Goal: Task Accomplishment & Management: Use online tool/utility

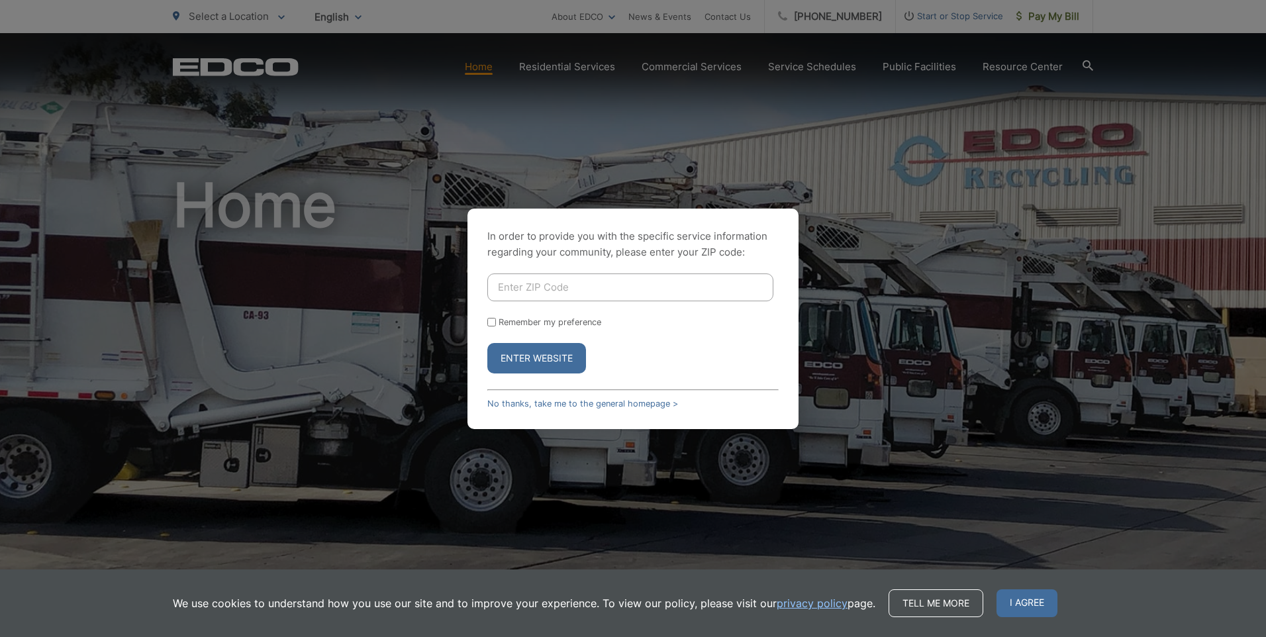
click at [520, 285] on input "Enter ZIP Code" at bounding box center [630, 287] width 286 height 28
type input "92131"
click at [487, 343] on button "Enter Website" at bounding box center [536, 358] width 99 height 30
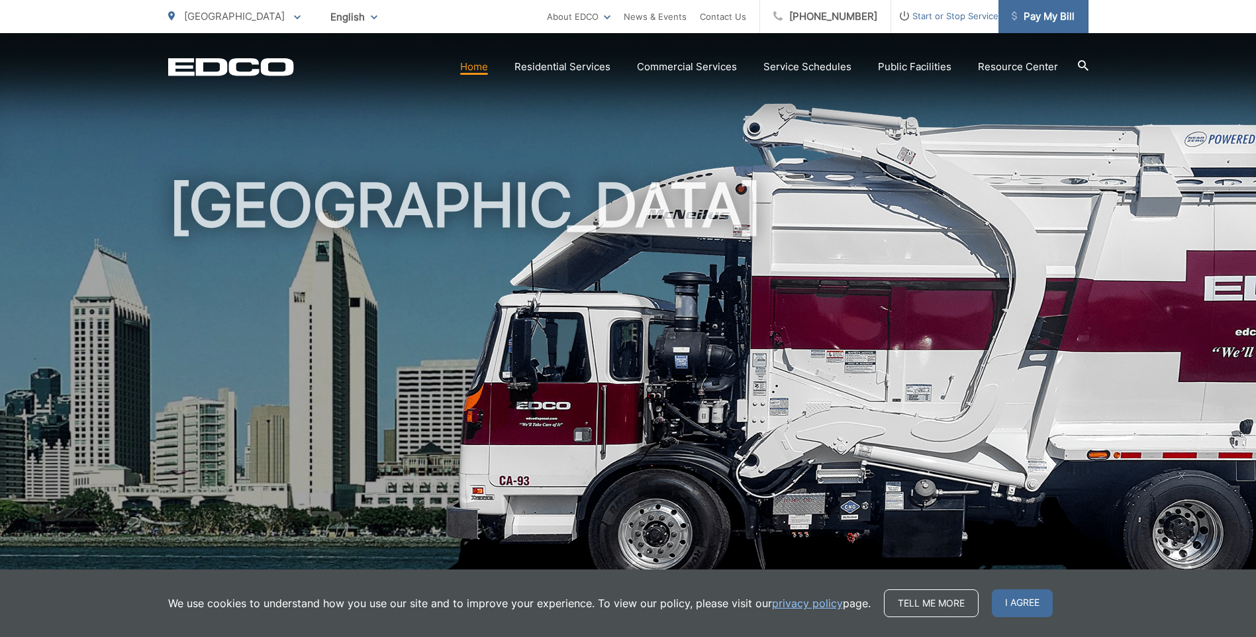
click at [1037, 21] on span "Pay My Bill" at bounding box center [1043, 17] width 63 height 16
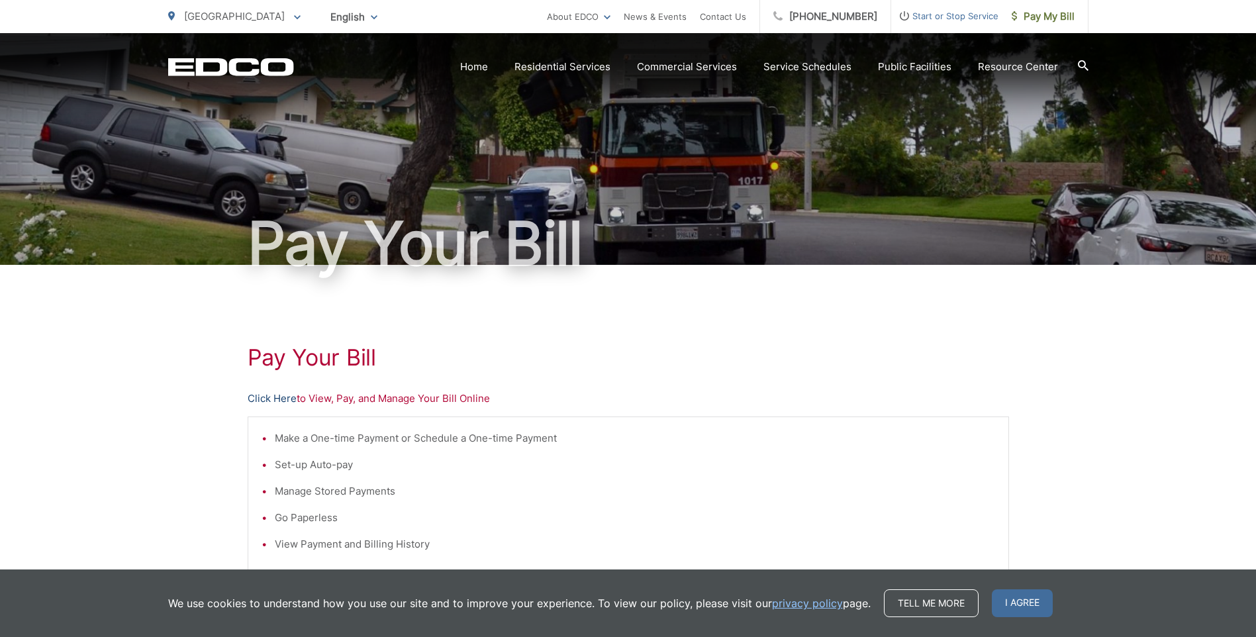
click at [258, 399] on link "Click Here" at bounding box center [272, 399] width 49 height 16
